Goal: Information Seeking & Learning: Learn about a topic

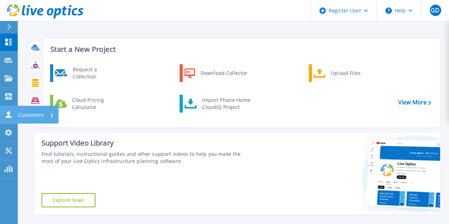
click at [3, 111] on link "Customers Customers" at bounding box center [9, 115] width 18 height 18
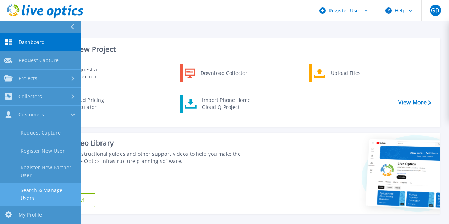
click at [43, 183] on link "Search & Manage Users" at bounding box center [40, 194] width 81 height 23
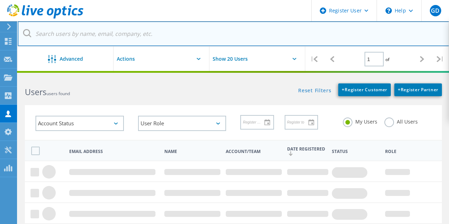
click at [109, 31] on input "text" at bounding box center [234, 33] width 432 height 25
paste input "[EMAIL_ADDRESS][DOMAIN_NAME]"
type input "[EMAIL_ADDRESS][DOMAIN_NAME]"
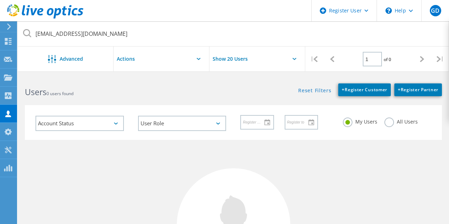
click at [394, 119] on label "All Users" at bounding box center [400, 120] width 33 height 7
click at [0, 0] on input "All Users" at bounding box center [0, 0] width 0 height 0
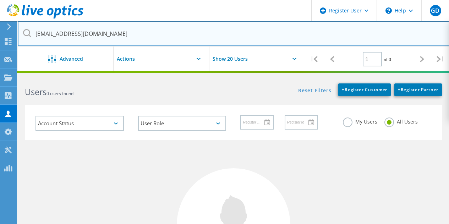
click at [228, 42] on input "[EMAIL_ADDRESS][DOMAIN_NAME]" at bounding box center [234, 33] width 432 height 25
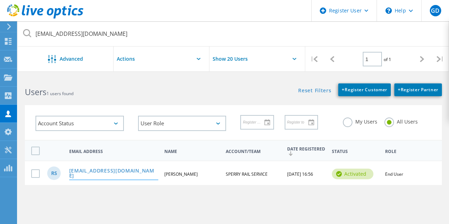
click at [103, 172] on link "[EMAIL_ADDRESS][DOMAIN_NAME]" at bounding box center [113, 173] width 89 height 11
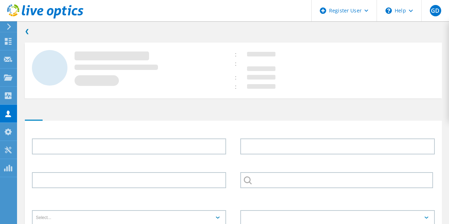
type input "Rob"
type input "Short"
type input "SPERRY RAIL SERVICE"
type input "English"
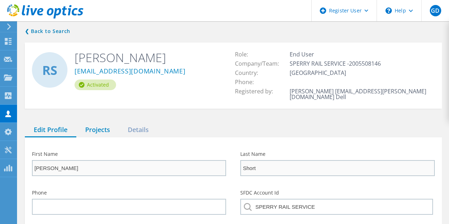
click at [93, 124] on div "Projects" at bounding box center [97, 130] width 43 height 15
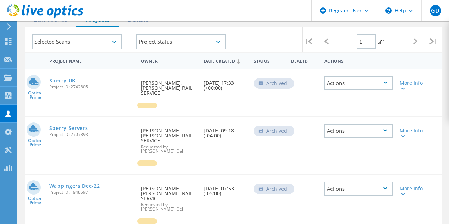
scroll to position [110, 0]
click at [55, 126] on link "Sperry Servers" at bounding box center [68, 128] width 39 height 5
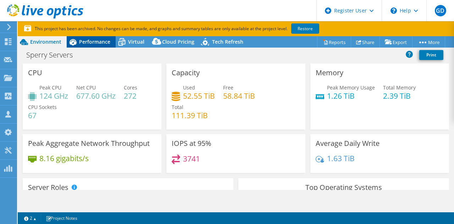
click at [87, 40] on span "Performance" at bounding box center [94, 41] width 31 height 7
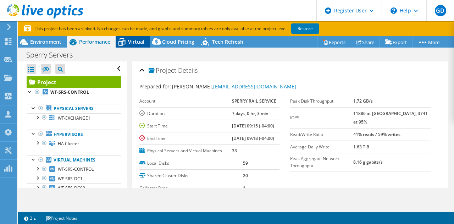
click at [125, 40] on icon at bounding box center [122, 43] width 7 height 6
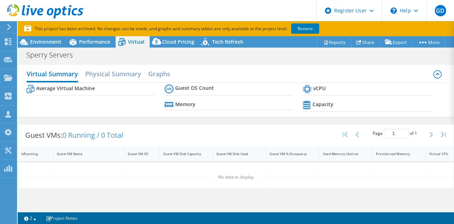
click at [166, 35] on section "This project has been archived. No changes can be made, and graphs and summary …" at bounding box center [236, 28] width 437 height 15
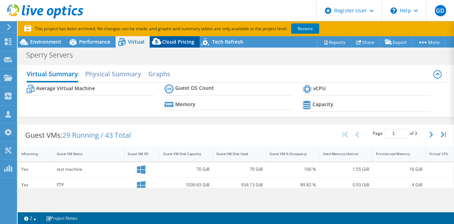
click at [184, 39] on span "Cloud Pricing" at bounding box center [178, 41] width 32 height 7
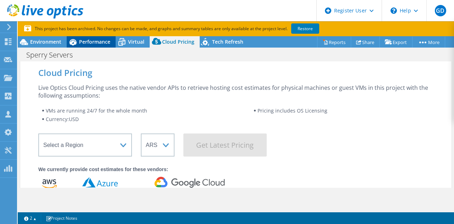
click at [93, 42] on span "Performance" at bounding box center [94, 41] width 31 height 7
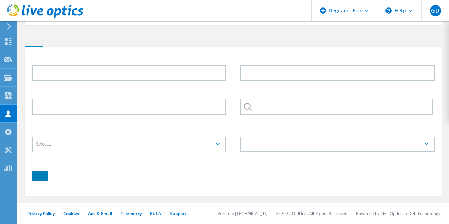
type input "[PERSON_NAME]"
type input "Short"
type input "SPERRY RAIL SERVICE"
type input "English"
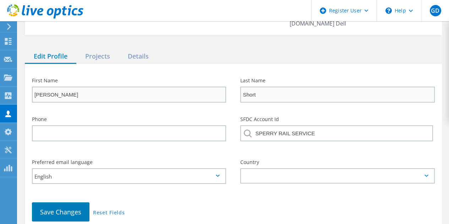
scroll to position [76, 0]
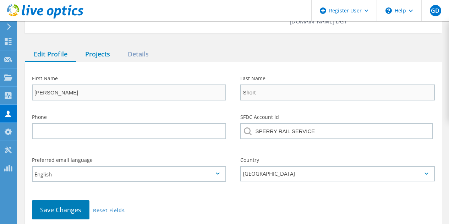
click at [102, 47] on div "Projects" at bounding box center [97, 54] width 43 height 15
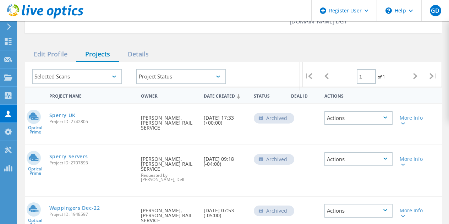
scroll to position [101, 0]
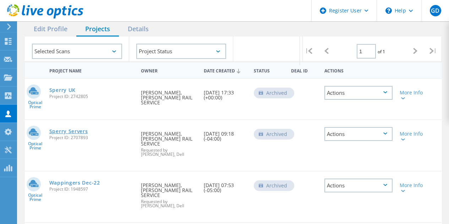
click at [74, 129] on link "Sperry Servers" at bounding box center [68, 131] width 39 height 5
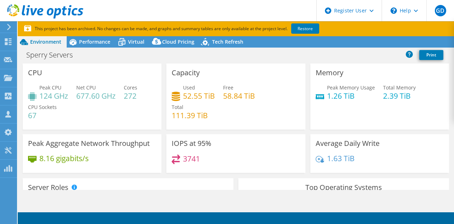
select select "USD"
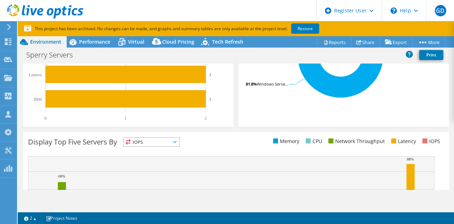
scroll to position [224, 0]
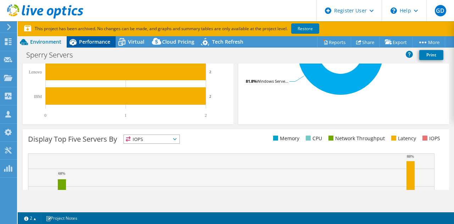
click at [87, 40] on span "Performance" at bounding box center [94, 41] width 31 height 7
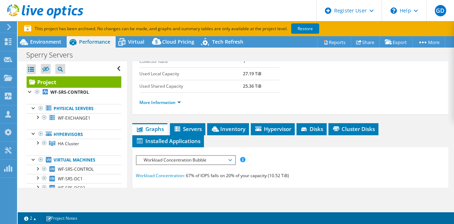
scroll to position [205, 0]
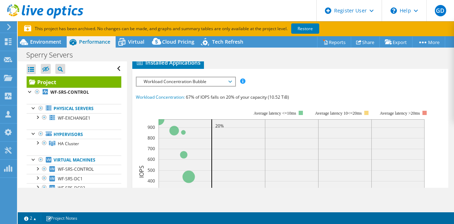
click at [187, 54] on span "Servers" at bounding box center [188, 50] width 28 height 7
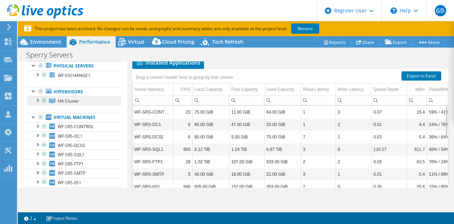
scroll to position [43, 0]
